Goal: Task Accomplishment & Management: Manage account settings

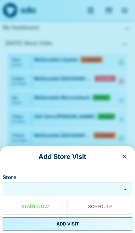
click at [91, 187] on input "Store" at bounding box center [61, 190] width 115 height 8
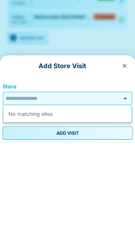
click at [123, 154] on icon "button" at bounding box center [124, 156] width 5 height 5
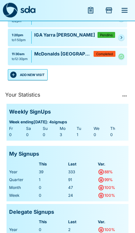
scroll to position [0, 0]
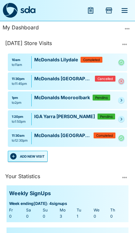
click at [123, 100] on icon "Pending" at bounding box center [121, 100] width 4 height 4
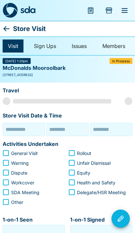
type input "**********"
type input "********"
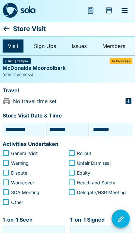
click at [6, 30] on icon at bounding box center [7, 28] width 6 height 5
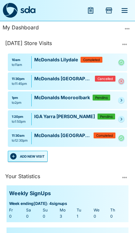
click at [124, 95] on div "1pm to 2pm McDonalds Mooroolbark Pending" at bounding box center [67, 100] width 119 height 18
click at [122, 98] on icon "Pending" at bounding box center [121, 100] width 4 height 4
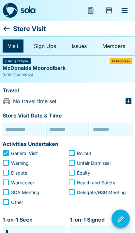
type input "**********"
type input "********"
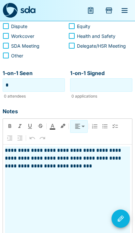
scroll to position [169, 0]
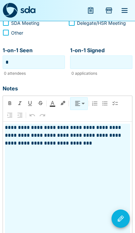
click at [121, 222] on icon "Visit Actions" at bounding box center [121, 219] width 8 height 8
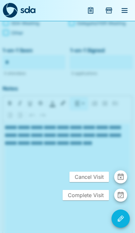
click at [99, 200] on span "Complete Visit" at bounding box center [86, 195] width 46 height 10
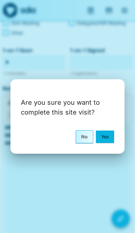
click at [110, 143] on button "Yes" at bounding box center [105, 136] width 18 height 12
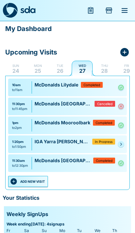
click at [34, 183] on button "ADD NEW VISIT" at bounding box center [28, 181] width 40 height 11
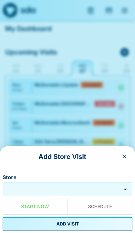
click at [89, 186] on input "Store" at bounding box center [61, 190] width 115 height 8
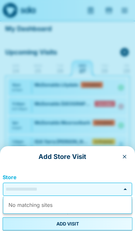
scroll to position [28, 0]
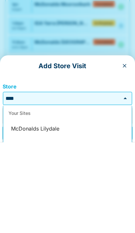
click at [23, 212] on li "McDonalds Lilydale" at bounding box center [67, 220] width 129 height 16
type input "**********"
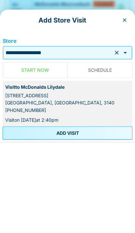
click at [27, 217] on button "ADD VISIT" at bounding box center [68, 223] width 130 height 13
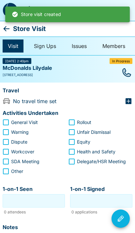
click at [5, 29] on icon at bounding box center [7, 28] width 6 height 5
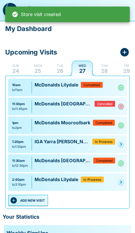
click at [35, 203] on button "ADD NEW VISIT" at bounding box center [28, 200] width 40 height 11
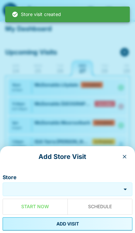
click at [25, 191] on input "Store" at bounding box center [61, 190] width 115 height 8
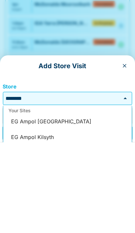
scroll to position [53, 0]
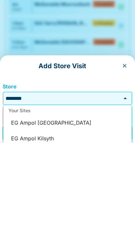
click at [31, 206] on li "EG Ampol [GEOGRAPHIC_DATA]" at bounding box center [67, 214] width 129 height 16
type input "**********"
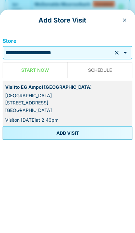
click at [35, 217] on button "ADD VISIT" at bounding box center [68, 223] width 130 height 13
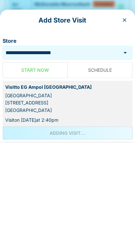
scroll to position [118, 0]
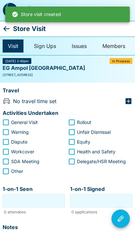
click at [3, 27] on icon at bounding box center [7, 29] width 8 height 8
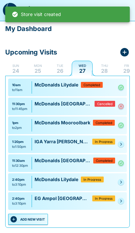
click at [45, 219] on button "ADD NEW VISIT" at bounding box center [28, 219] width 40 height 11
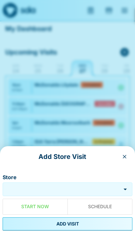
click at [82, 188] on input "Store" at bounding box center [61, 190] width 115 height 8
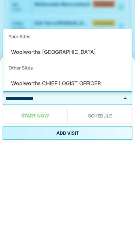
click at [24, 167] on li "Woolworths CHIEF LOGIST OFFICER" at bounding box center [67, 175] width 129 height 16
type input "**********"
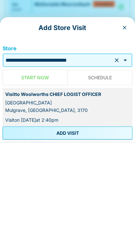
click at [118, 148] on icon "Clear" at bounding box center [116, 151] width 7 height 7
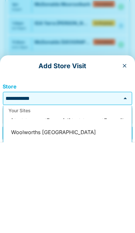
scroll to position [15, 0]
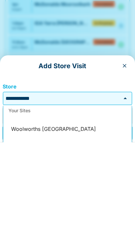
click at [27, 212] on li "Woolworths [GEOGRAPHIC_DATA]" at bounding box center [67, 220] width 129 height 16
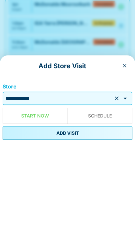
type input "**********"
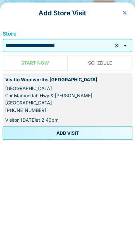
click at [23, 217] on button "ADD VISIT" at bounding box center [68, 223] width 130 height 13
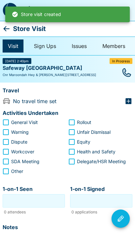
click at [7, 32] on icon at bounding box center [7, 29] width 8 height 8
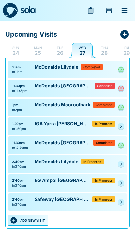
scroll to position [21, 0]
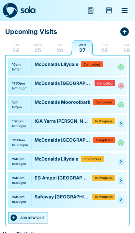
click at [38, 215] on button "ADD NEW VISIT" at bounding box center [28, 217] width 40 height 11
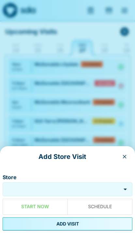
click at [75, 193] on input "Store" at bounding box center [61, 190] width 115 height 8
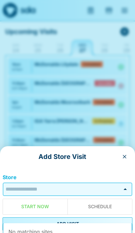
scroll to position [48, 0]
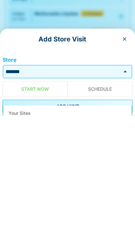
type input "**********"
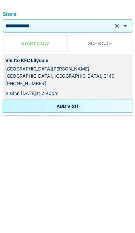
click at [97, 217] on button "ADD VISIT" at bounding box center [68, 223] width 130 height 13
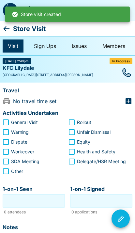
click at [4, 27] on icon at bounding box center [7, 29] width 8 height 8
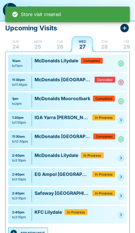
scroll to position [24, 0]
